Goal: Transaction & Acquisition: Purchase product/service

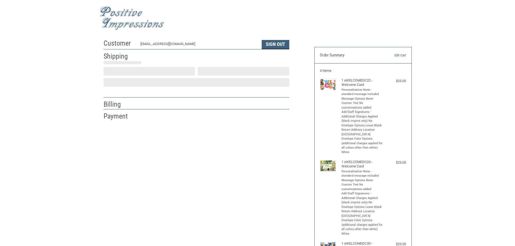
select select "US"
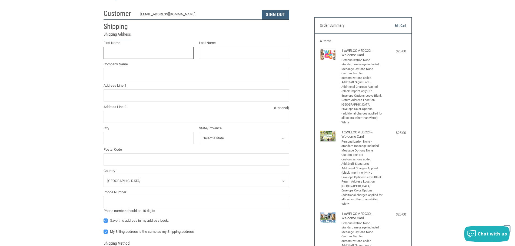
scroll to position [1, 0]
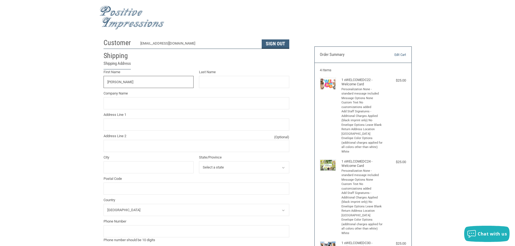
type input "[PERSON_NAME]"
type input "[PERSON_NAME][GEOGRAPHIC_DATA]"
click at [119, 124] on input "1902 SMULFORD." at bounding box center [196, 125] width 186 height 12
click at [141, 124] on input "1902 S [PERSON_NAME]." at bounding box center [196, 125] width 186 height 12
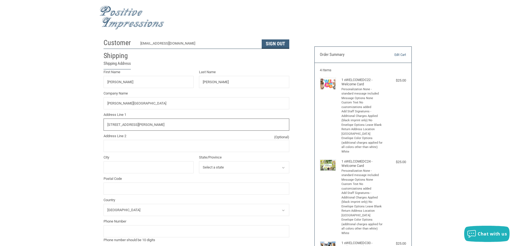
type input "[STREET_ADDRESS][PERSON_NAME]"
click at [135, 166] on input "City" at bounding box center [148, 167] width 90 height 12
type input "ROCKFORD"
click at [241, 170] on select "Select a state [US_STATE] [US_STATE] [US_STATE] [US_STATE] [US_STATE] [US_STATE…" at bounding box center [244, 167] width 90 height 12
select select "IL"
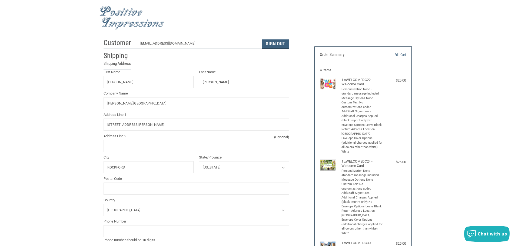
click at [199, 162] on select "Select a state [US_STATE] [US_STATE] [US_STATE] [US_STATE] [US_STATE] [US_STATE…" at bounding box center [244, 167] width 90 height 12
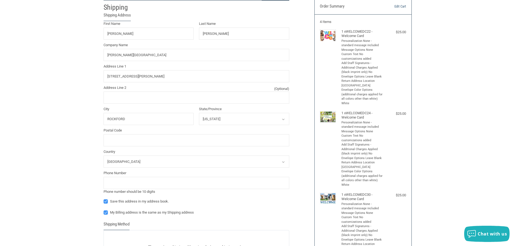
scroll to position [55, 0]
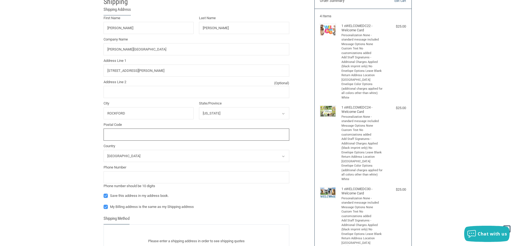
click at [133, 136] on input "Postal Code" at bounding box center [196, 135] width 186 height 12
type input "61108"
click at [134, 181] on input "tel" at bounding box center [196, 177] width 186 height 12
type input "8153984160"
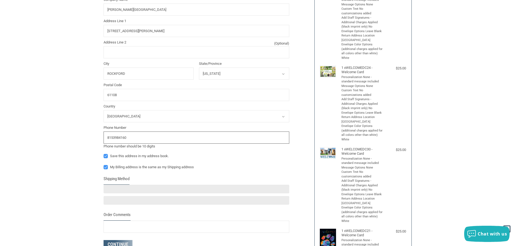
scroll to position [163, 0]
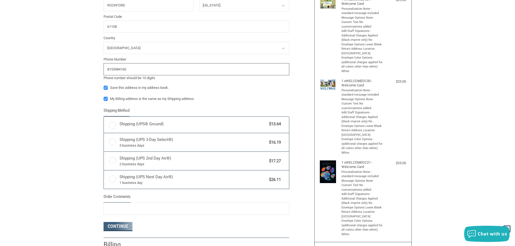
radio input "true"
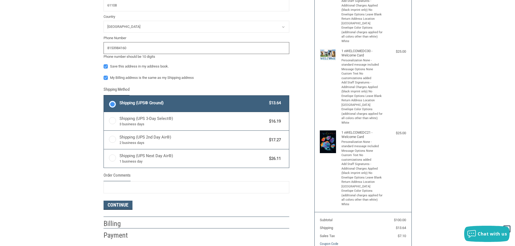
scroll to position [280, 0]
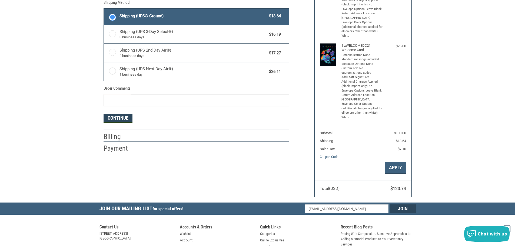
type input "8153984160"
click at [128, 122] on button "Continue" at bounding box center [117, 118] width 29 height 9
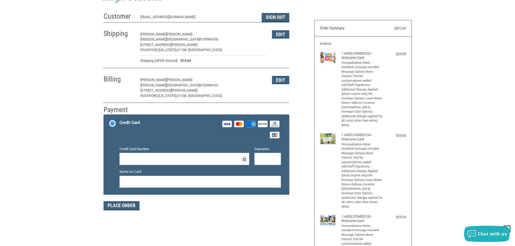
scroll to position [54, 0]
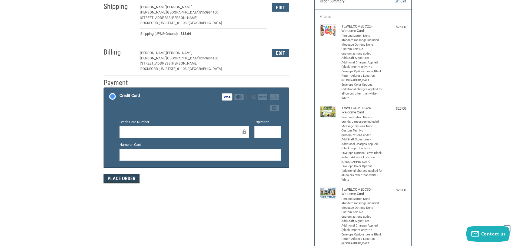
click at [135, 176] on button "Place Order" at bounding box center [121, 178] width 36 height 9
